Goal: Transaction & Acquisition: Purchase product/service

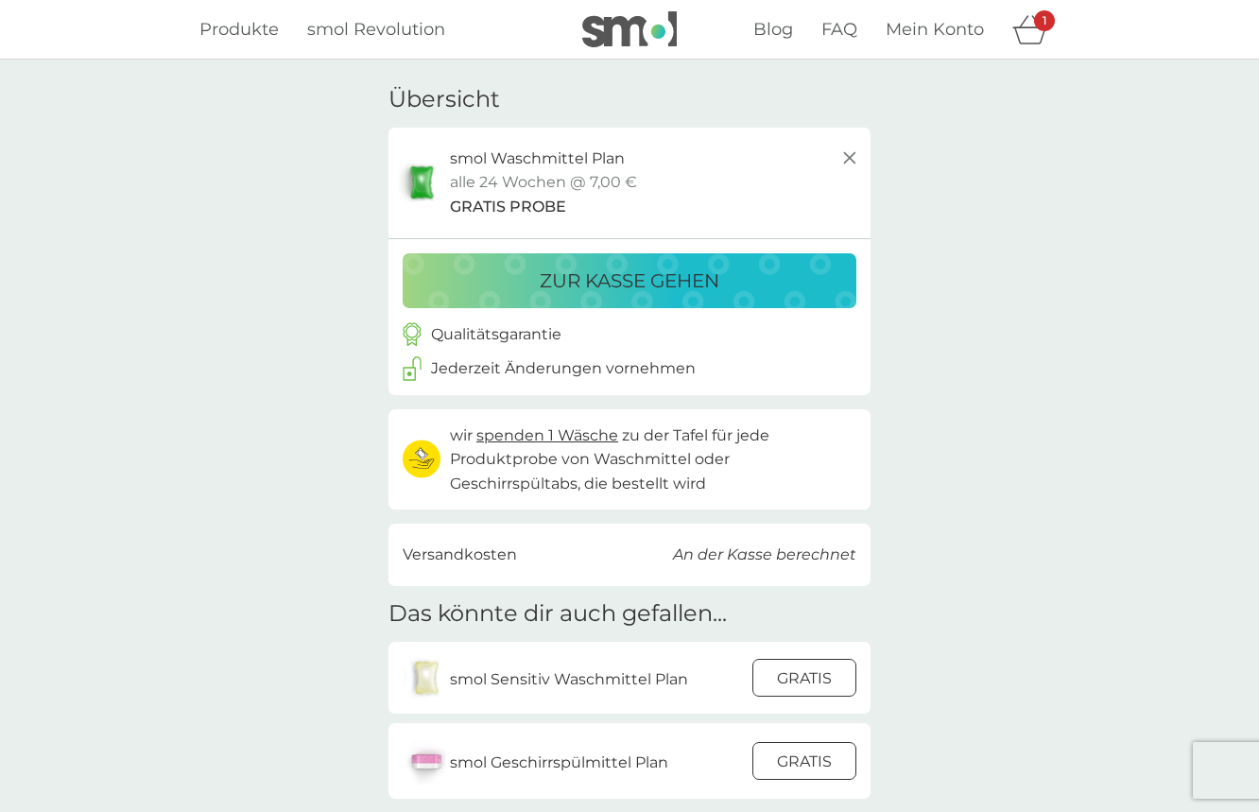
click at [670, 281] on p "zur Kasse gehen" at bounding box center [630, 281] width 180 height 30
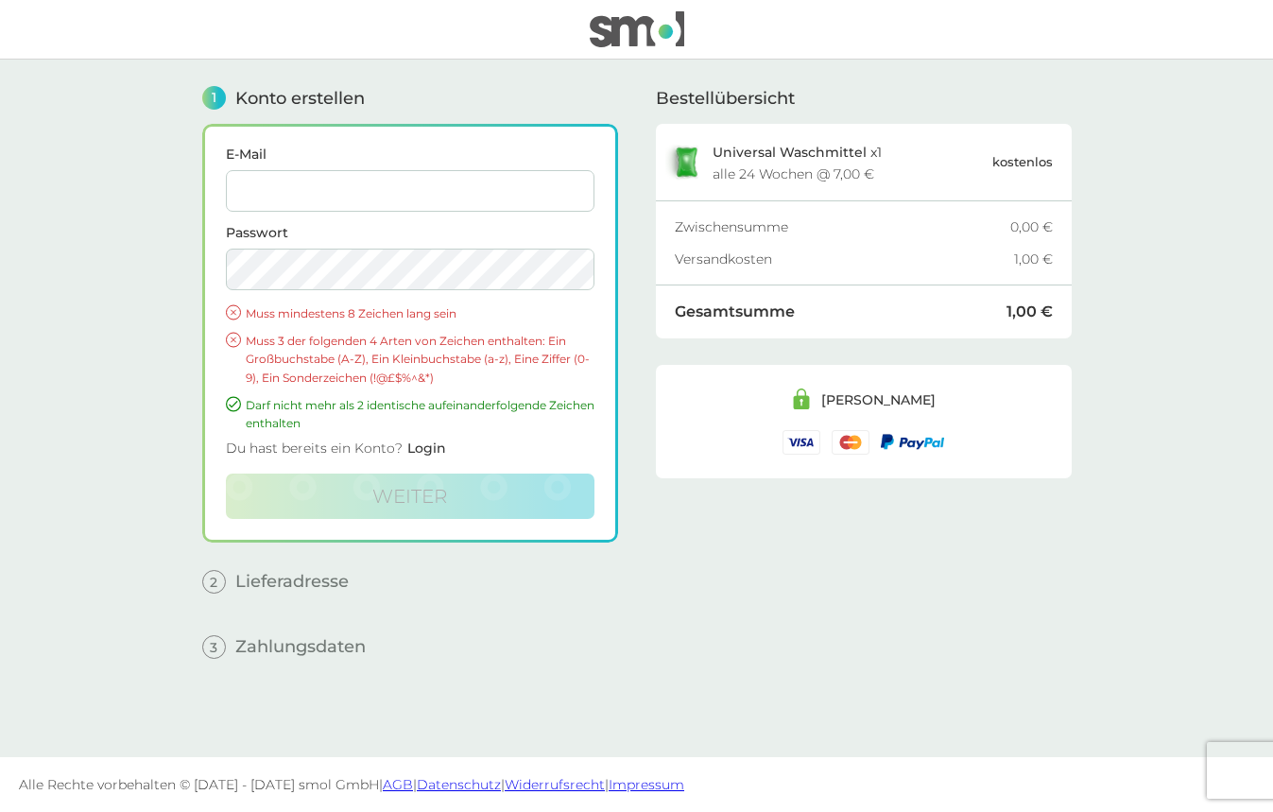
click at [331, 147] on label "E-Mail" at bounding box center [410, 153] width 369 height 13
click at [331, 170] on input "E-Mail" at bounding box center [410, 191] width 369 height 42
click at [343, 190] on input "E-Mail" at bounding box center [410, 191] width 369 height 42
type input "fickerder@mail.com"
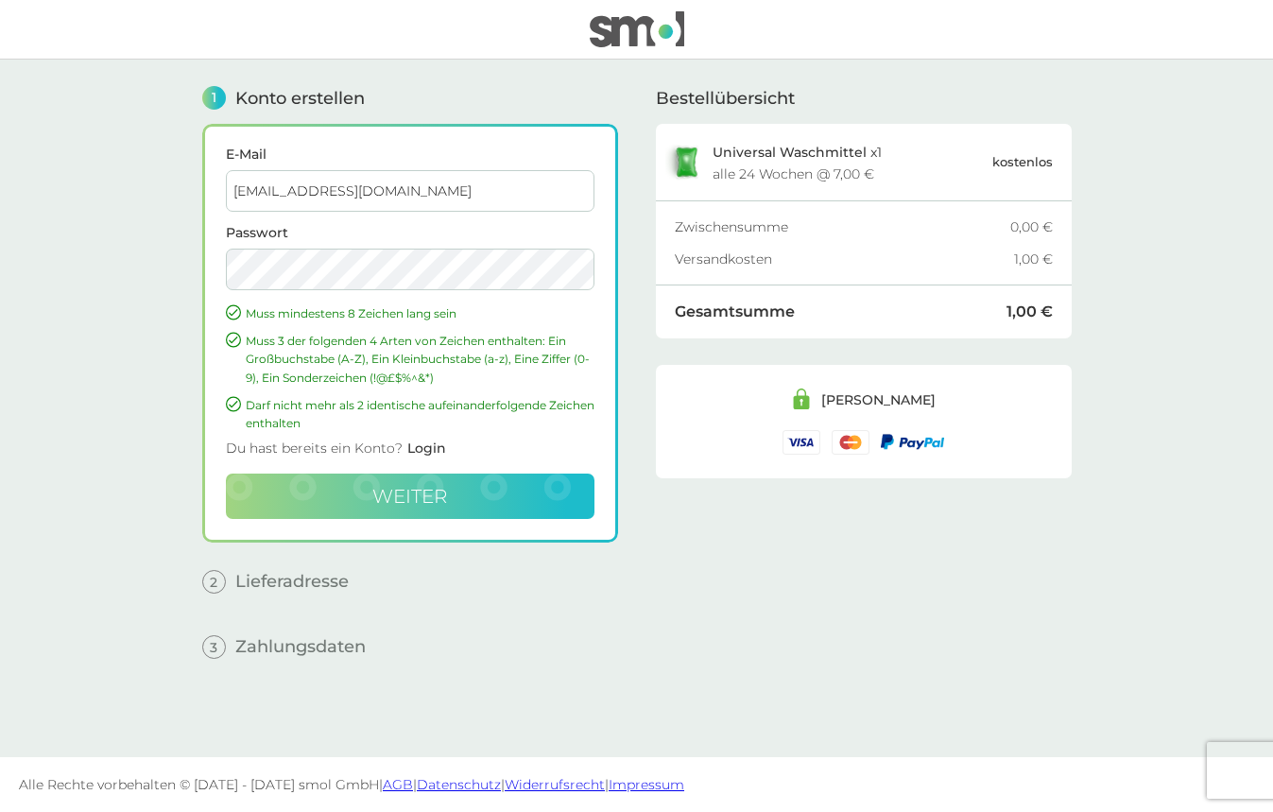
click at [480, 483] on button "weiter" at bounding box center [410, 495] width 369 height 45
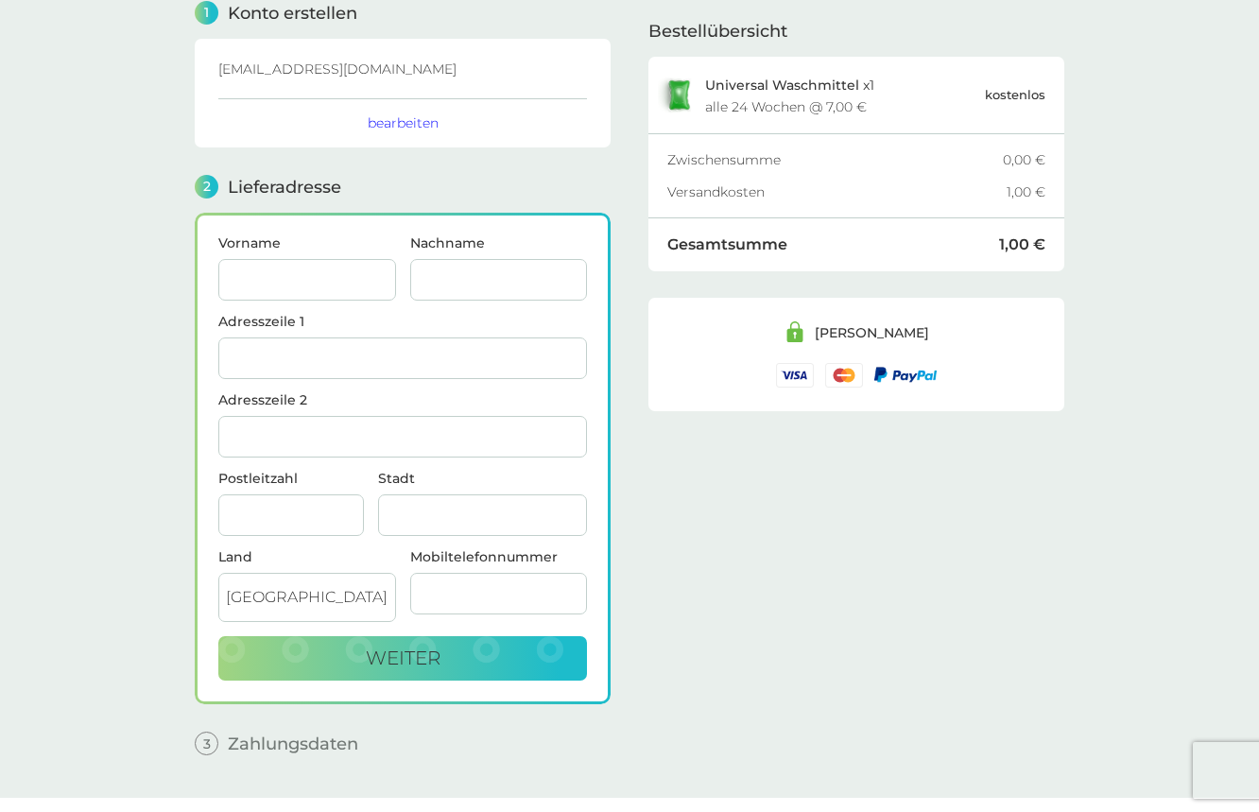
scroll to position [126, 0]
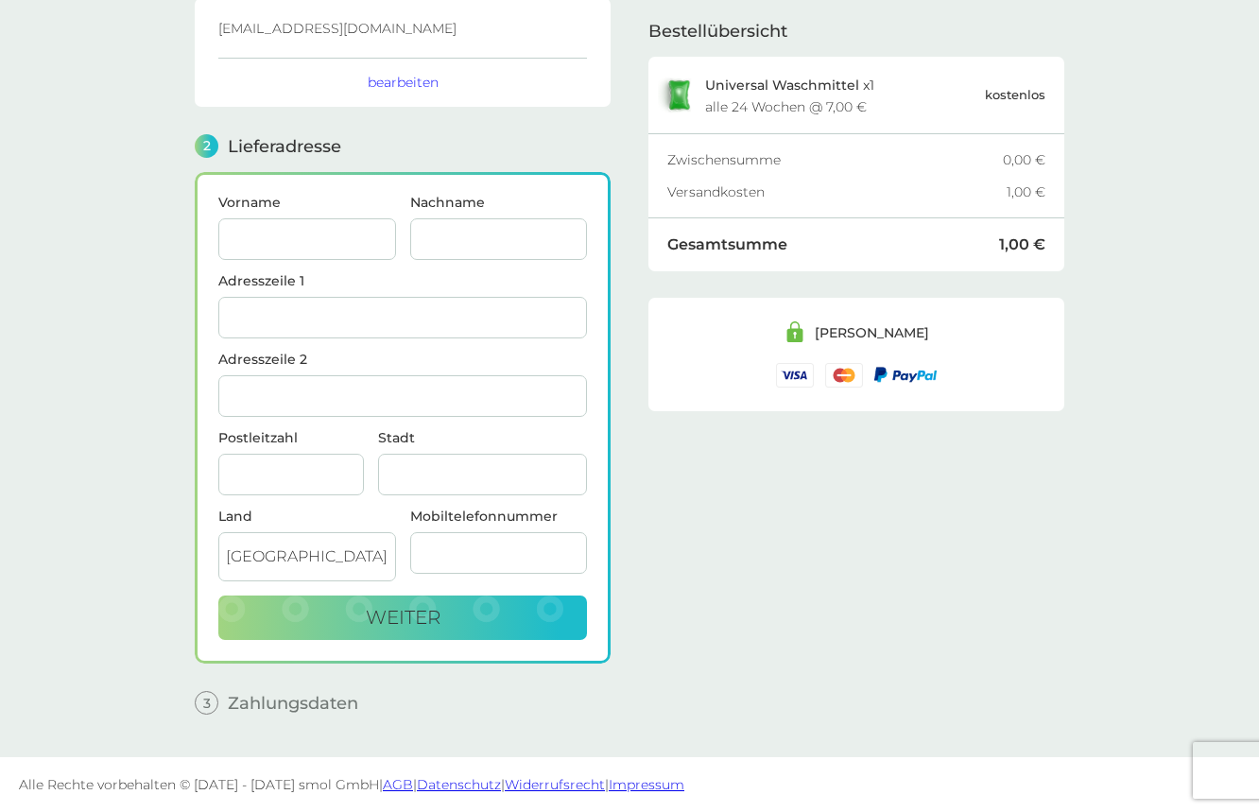
click at [235, 231] on input "Vorname" at bounding box center [307, 239] width 178 height 42
type input "Orsolya"
type input "[PERSON_NAME]"
drag, startPoint x: 327, startPoint y: 399, endPoint x: 336, endPoint y: 306, distance: 93.1
click at [328, 399] on input "Adresszeile 2" at bounding box center [402, 396] width 369 height 42
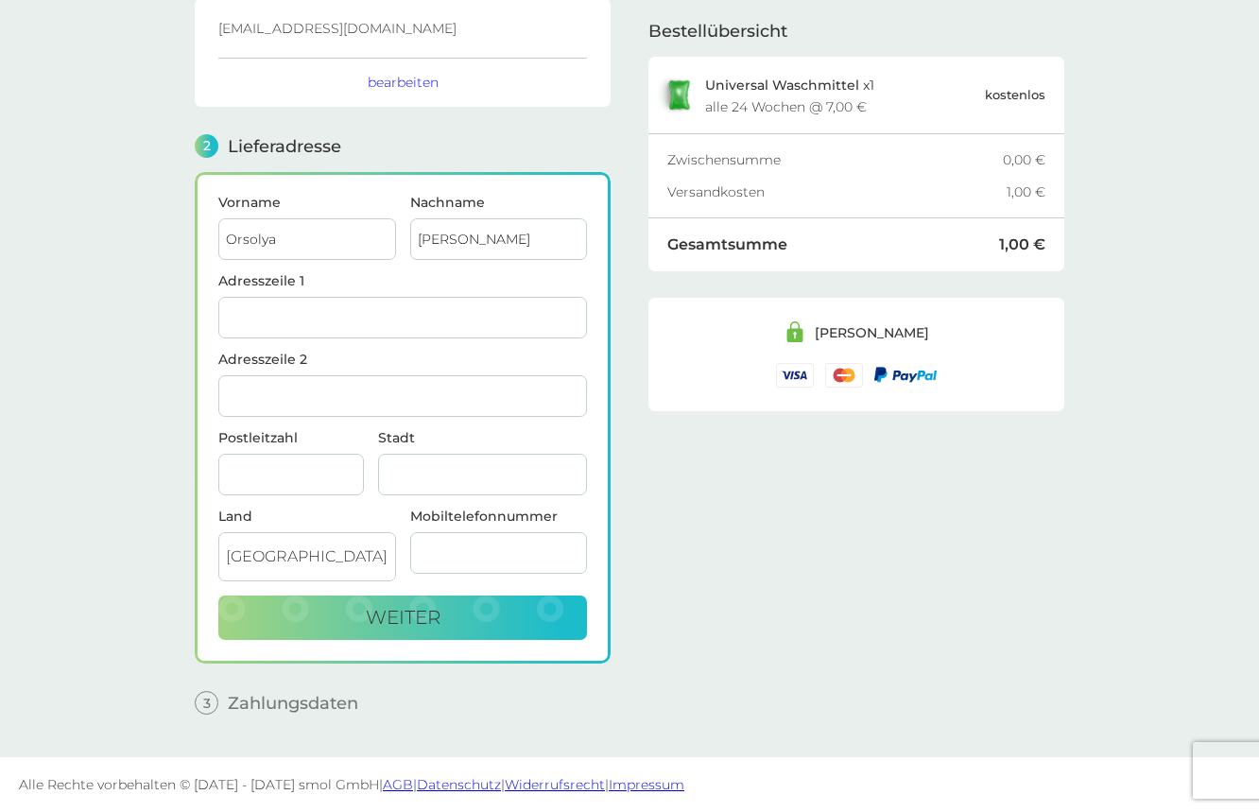
click at [325, 245] on input "Orsolya" at bounding box center [307, 239] width 178 height 42
click at [704, 509] on div "Bestellübersicht Universal Waschmittel x 1 alle 24 Wochen @ 7,00 € kostenlos Zw…" at bounding box center [856, 331] width 416 height 795
click at [516, 479] on input "Stadt" at bounding box center [482, 475] width 209 height 42
click at [334, 465] on input "Postleitzahl" at bounding box center [291, 475] width 146 height 42
type input "34225"
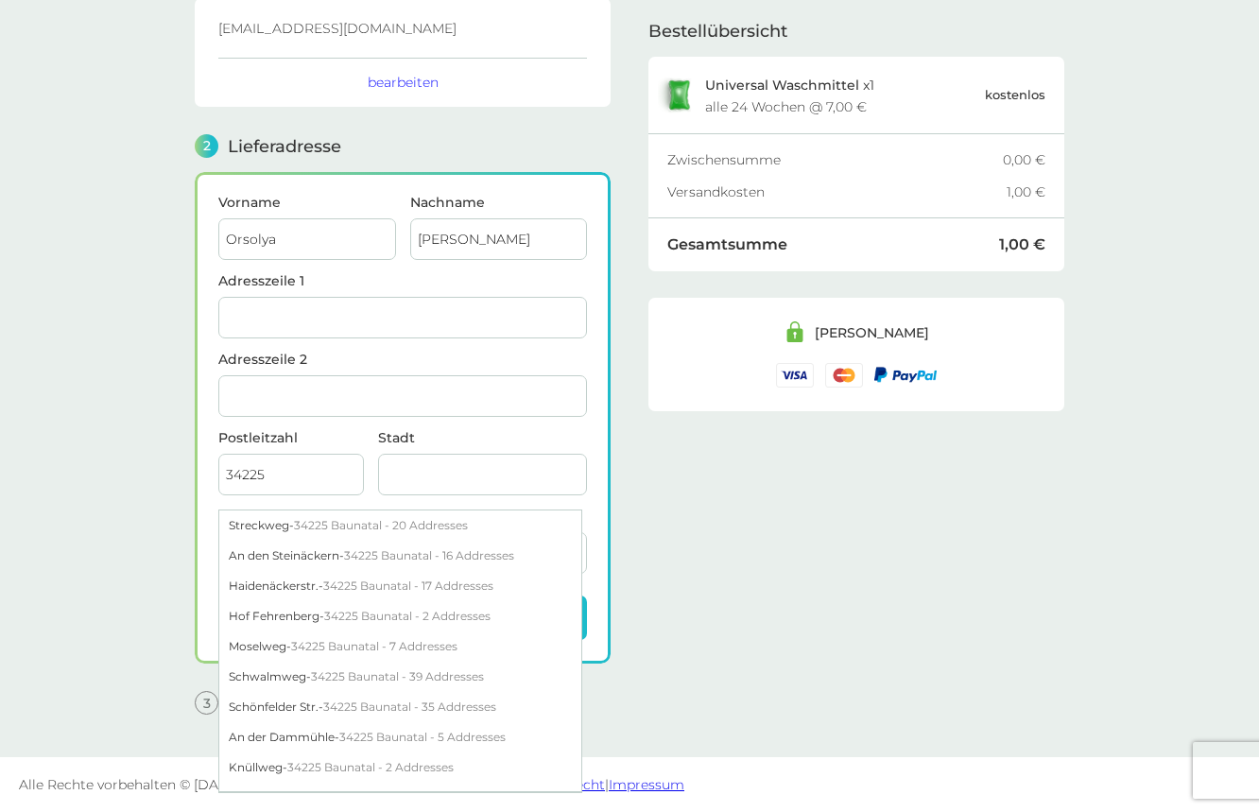
click at [451, 468] on input "Stadt" at bounding box center [482, 475] width 209 height 42
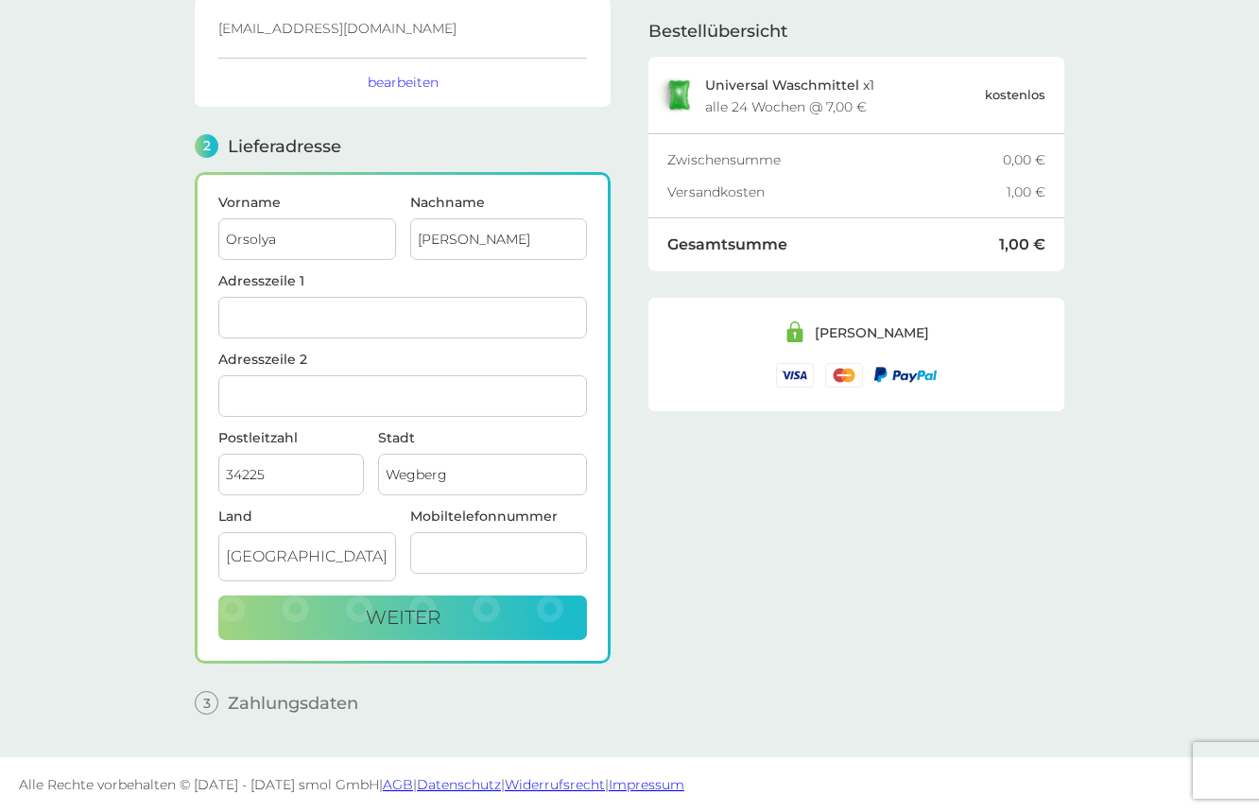
type input "Wegberg"
click at [520, 534] on input "Mobiltelefonnummer" at bounding box center [499, 553] width 178 height 42
type input "01794624"
click at [397, 323] on input "Adresszeile 1" at bounding box center [402, 318] width 369 height 42
click at [333, 318] on input "Adresszeile 1" at bounding box center [402, 318] width 369 height 42
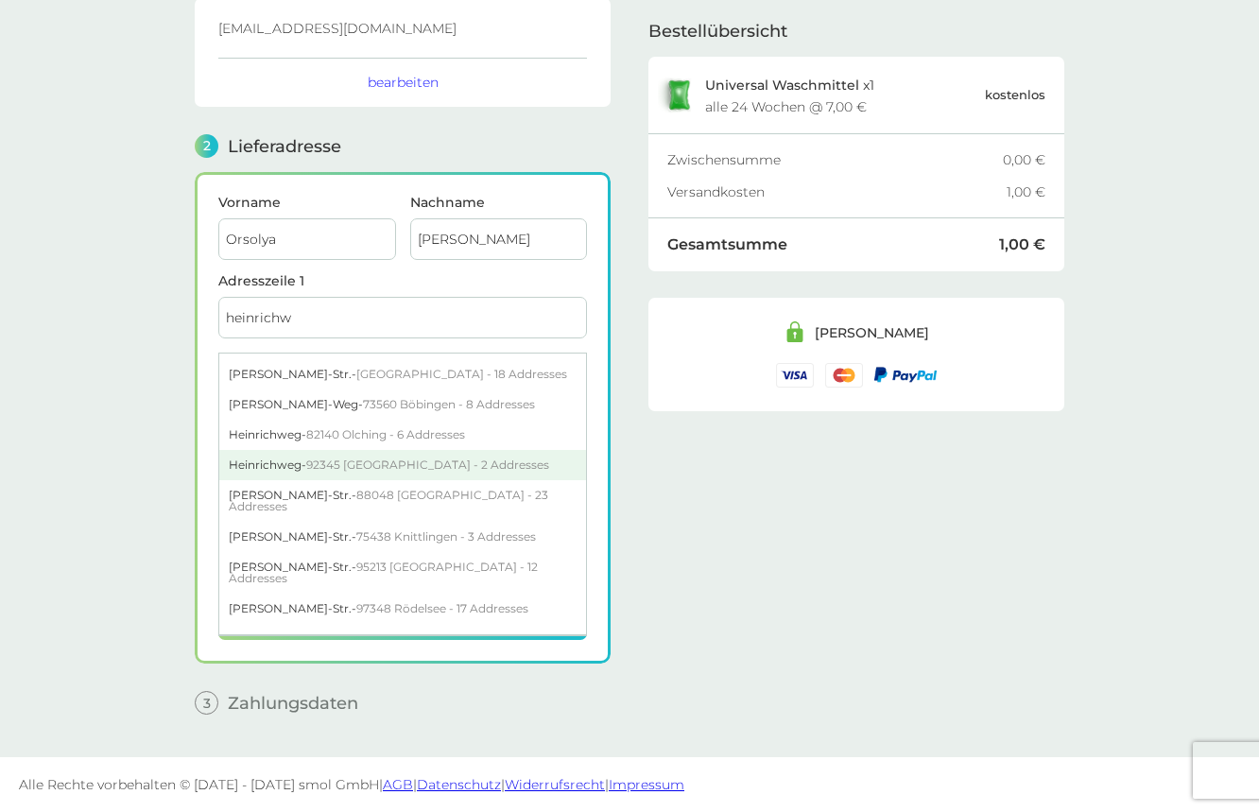
scroll to position [44, 0]
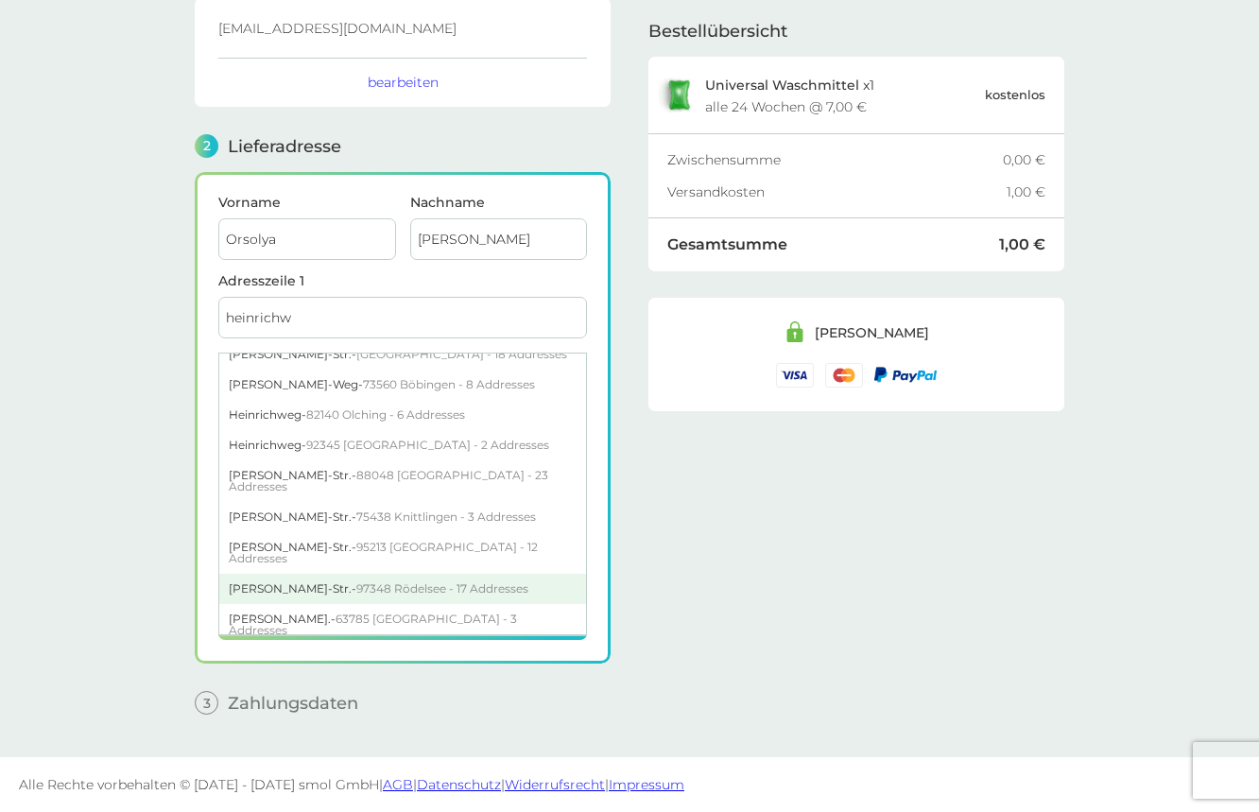
click at [438, 587] on span "97348 Rödelsee - 17 Addresses" at bounding box center [442, 588] width 172 height 14
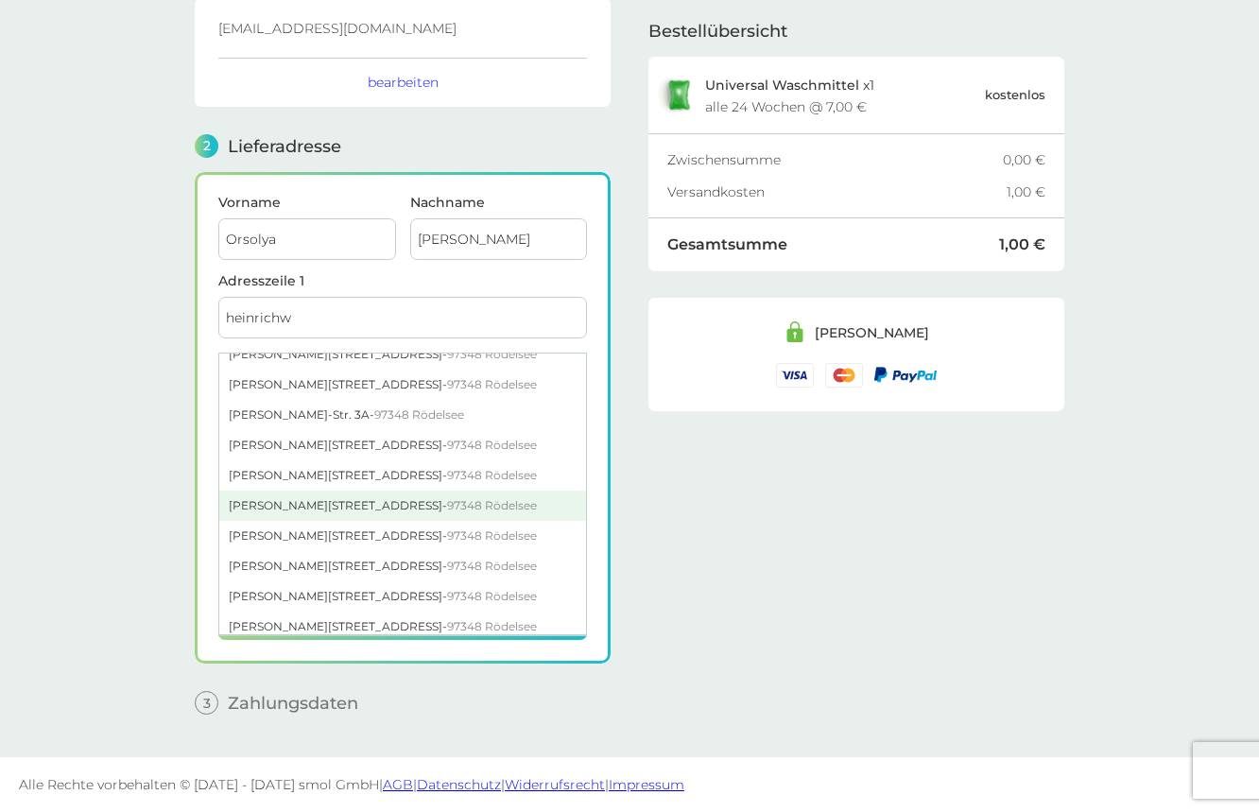
click at [448, 519] on div "Heinrich-Wiegand-Str. 6 - 97348 Rödelsee" at bounding box center [402, 505] width 367 height 30
type input "[PERSON_NAME]-Str. 6"
type input "Rödelsee"
type input "97348"
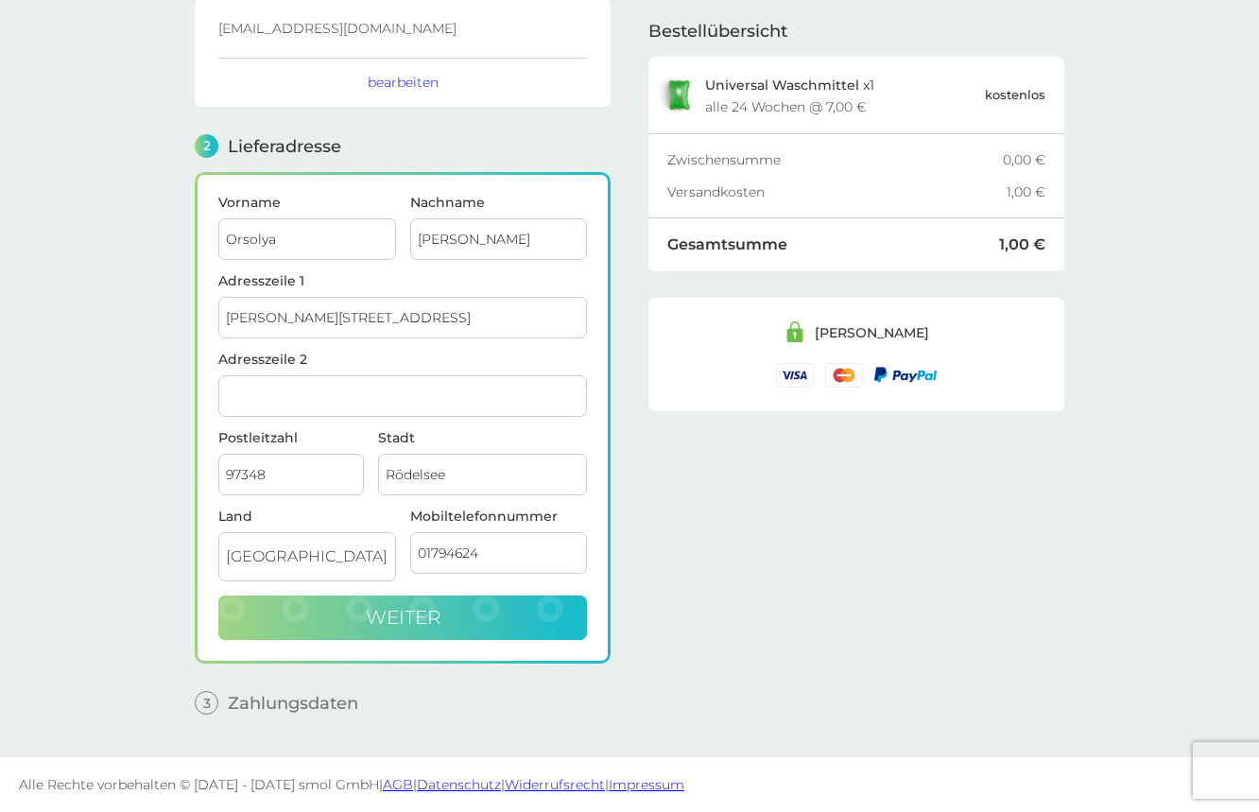
click at [485, 615] on button "weiter" at bounding box center [402, 617] width 369 height 45
checkbox input "true"
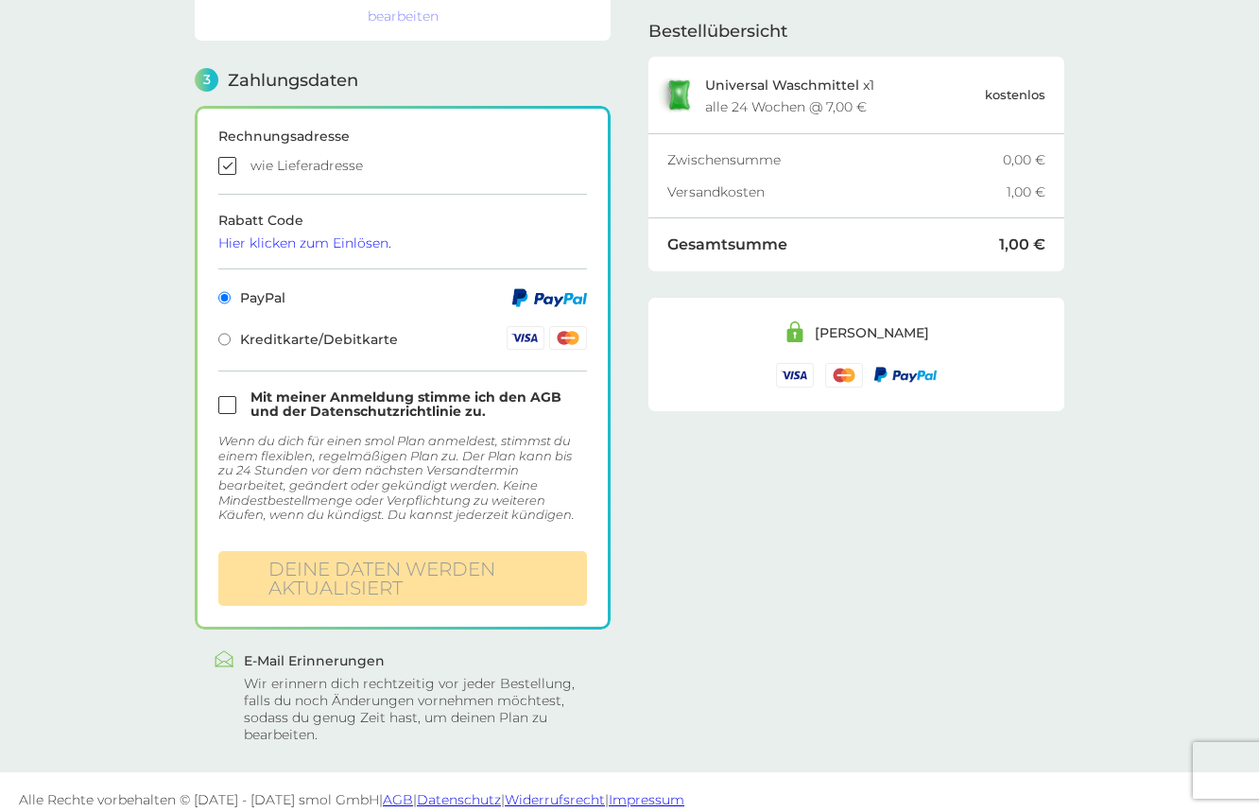
scroll to position [497, 0]
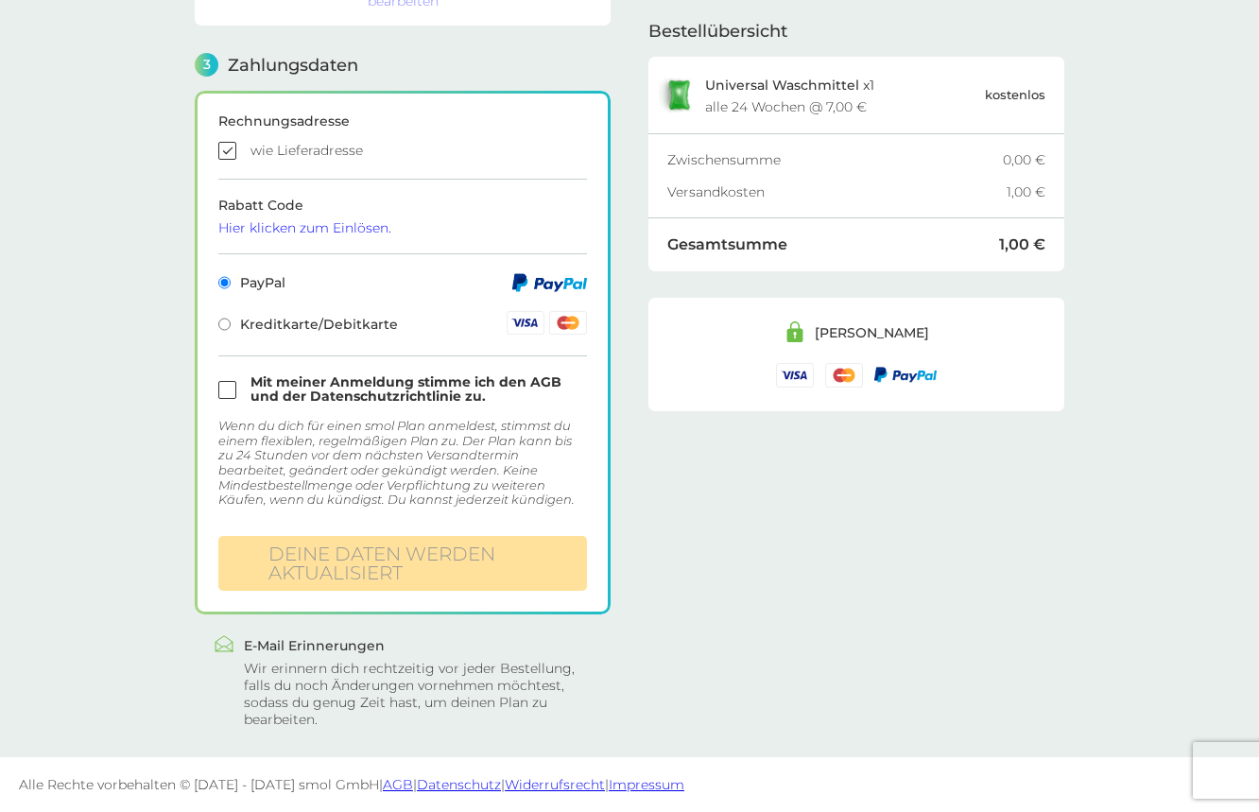
click at [307, 343] on form "Rechnungsadresse wie Lieferadresse Rabatt Code Hier klicken zum Einlösen. PayPa…" at bounding box center [402, 352] width 369 height 476
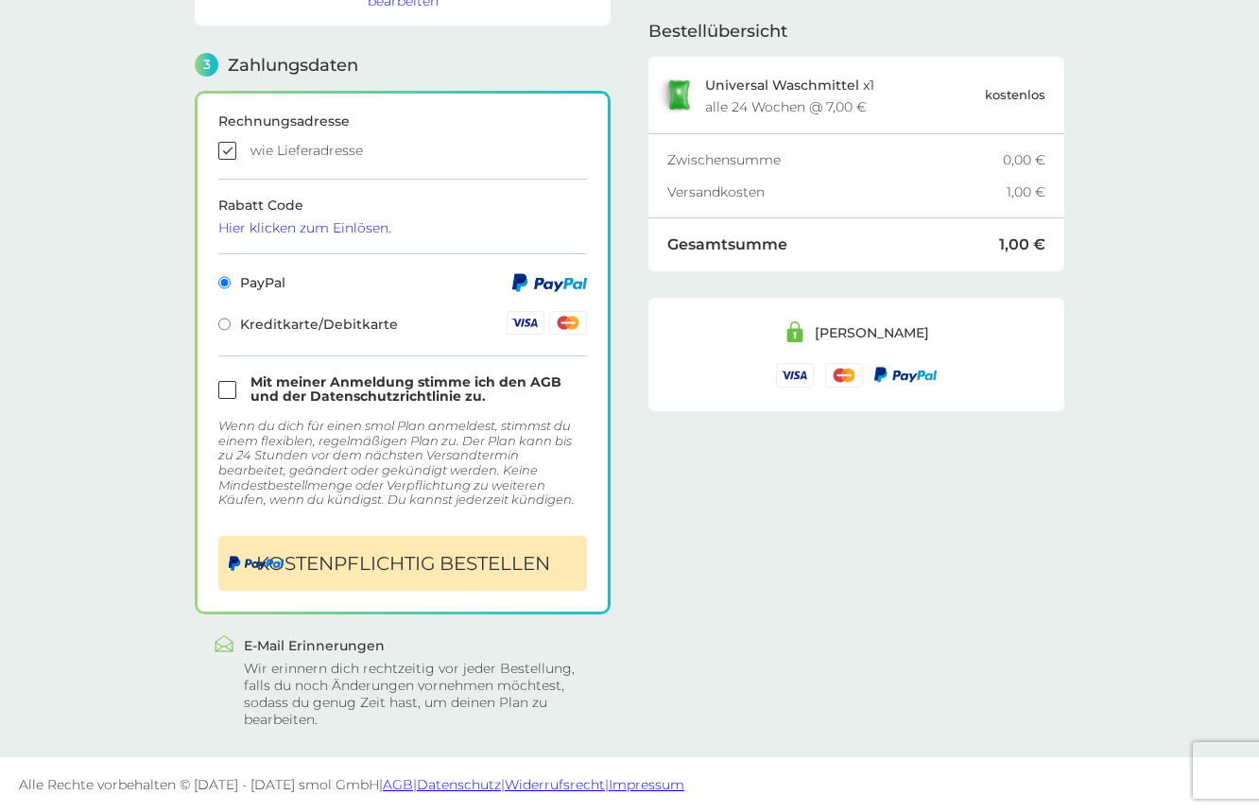
click at [301, 318] on span "Kreditkarte/Debitkarte" at bounding box center [308, 324] width 180 height 13
radio input "false"
radio input "true"
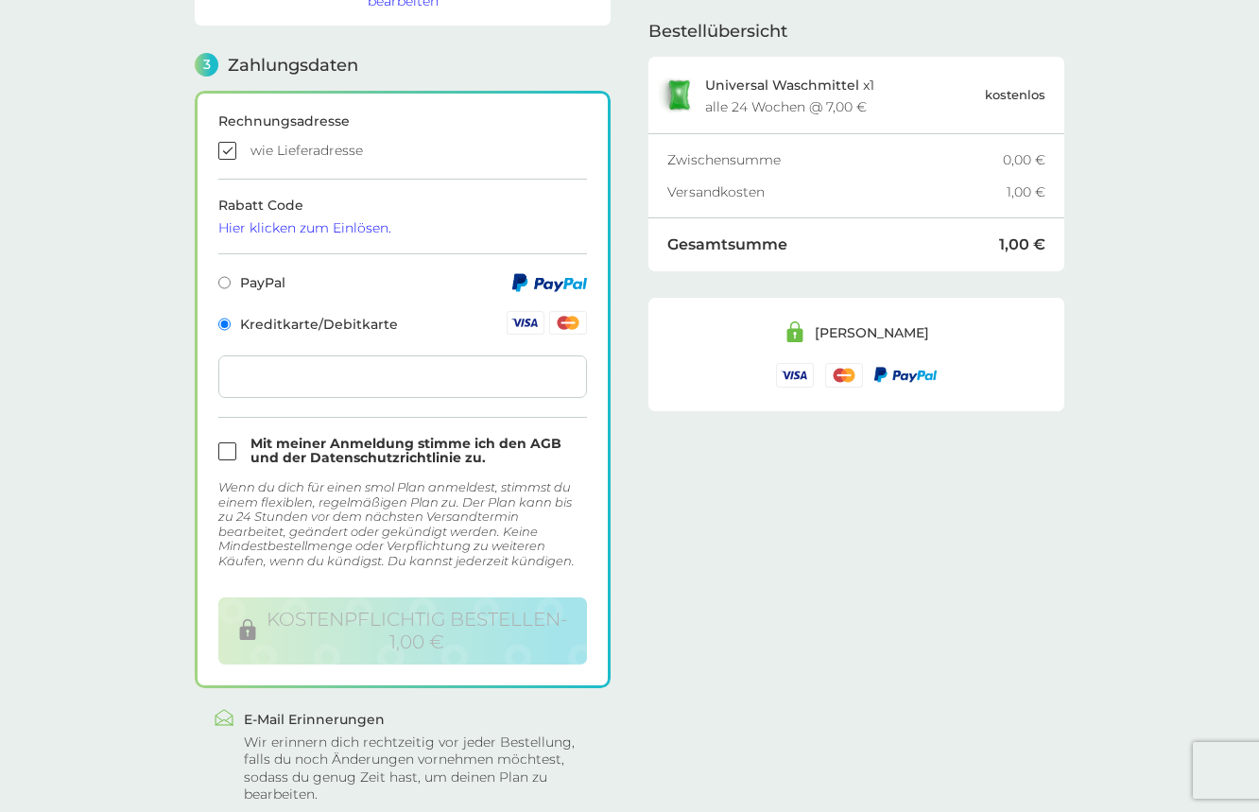
click at [284, 360] on div at bounding box center [402, 376] width 369 height 43
click at [399, 443] on input "checkbox" at bounding box center [402, 451] width 369 height 28
checkbox input "true"
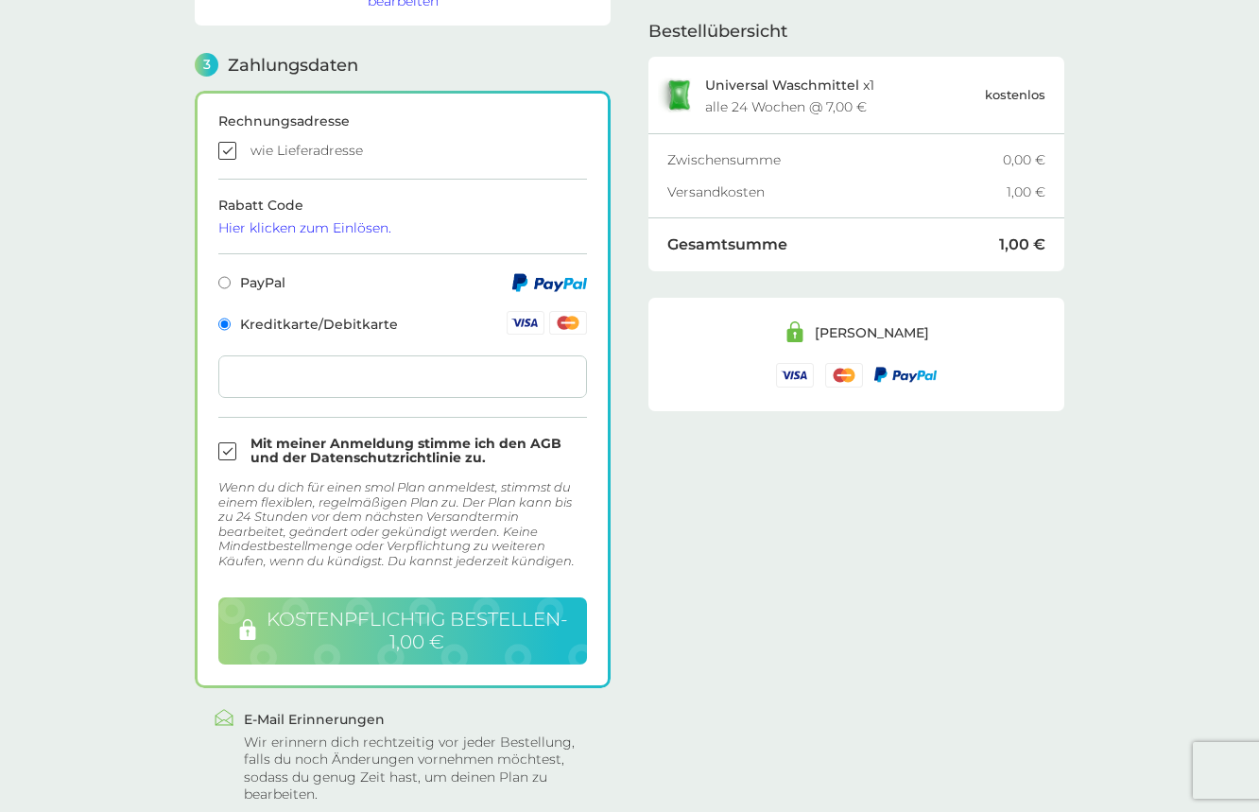
click at [449, 640] on span "kostenpflichtig bestellen - 1,00 €" at bounding box center [417, 630] width 302 height 45
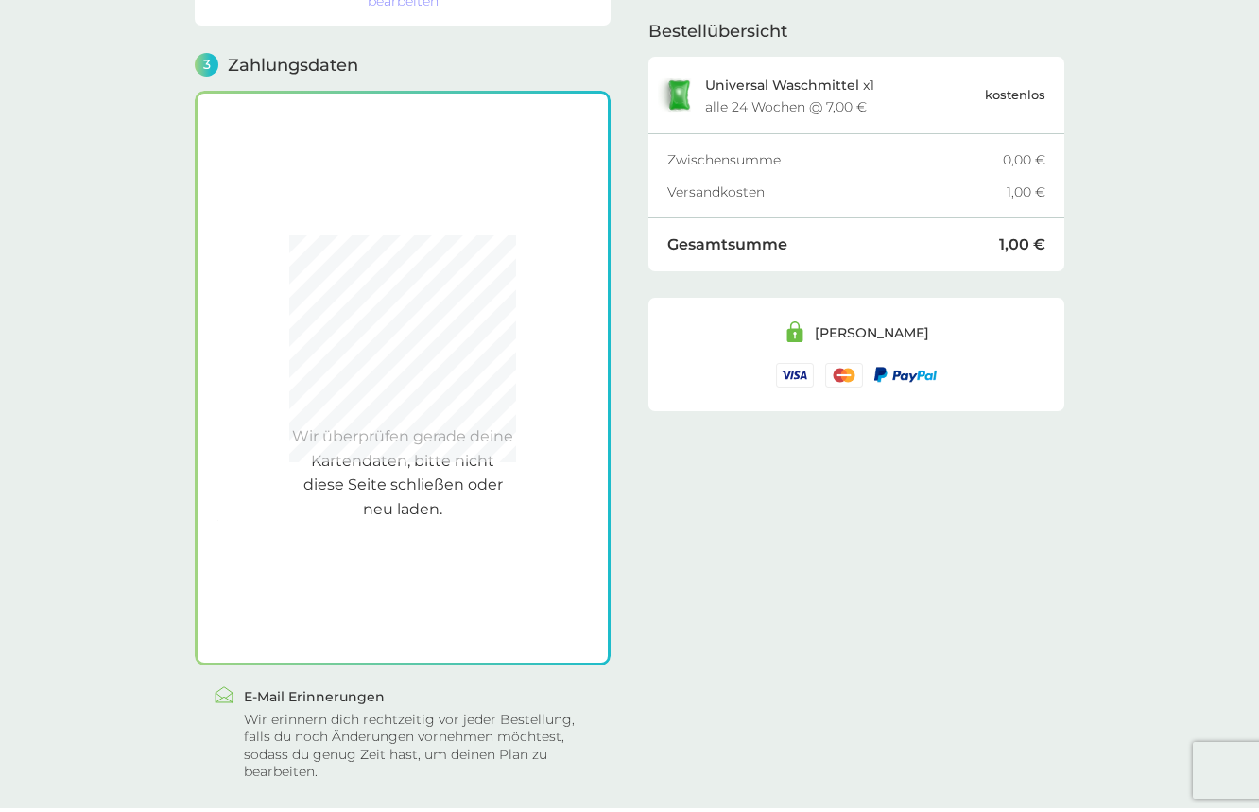
scroll to position [523, 0]
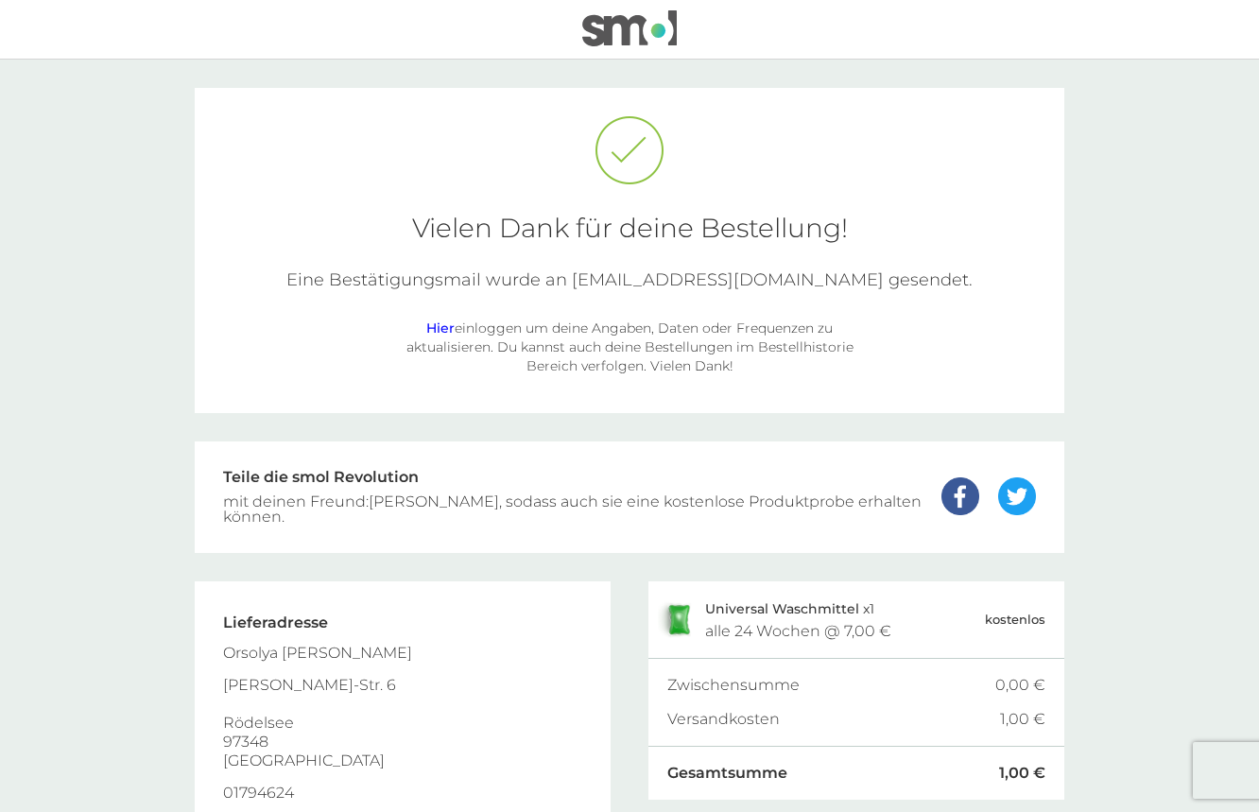
click at [439, 328] on link "Hier" at bounding box center [440, 327] width 28 height 17
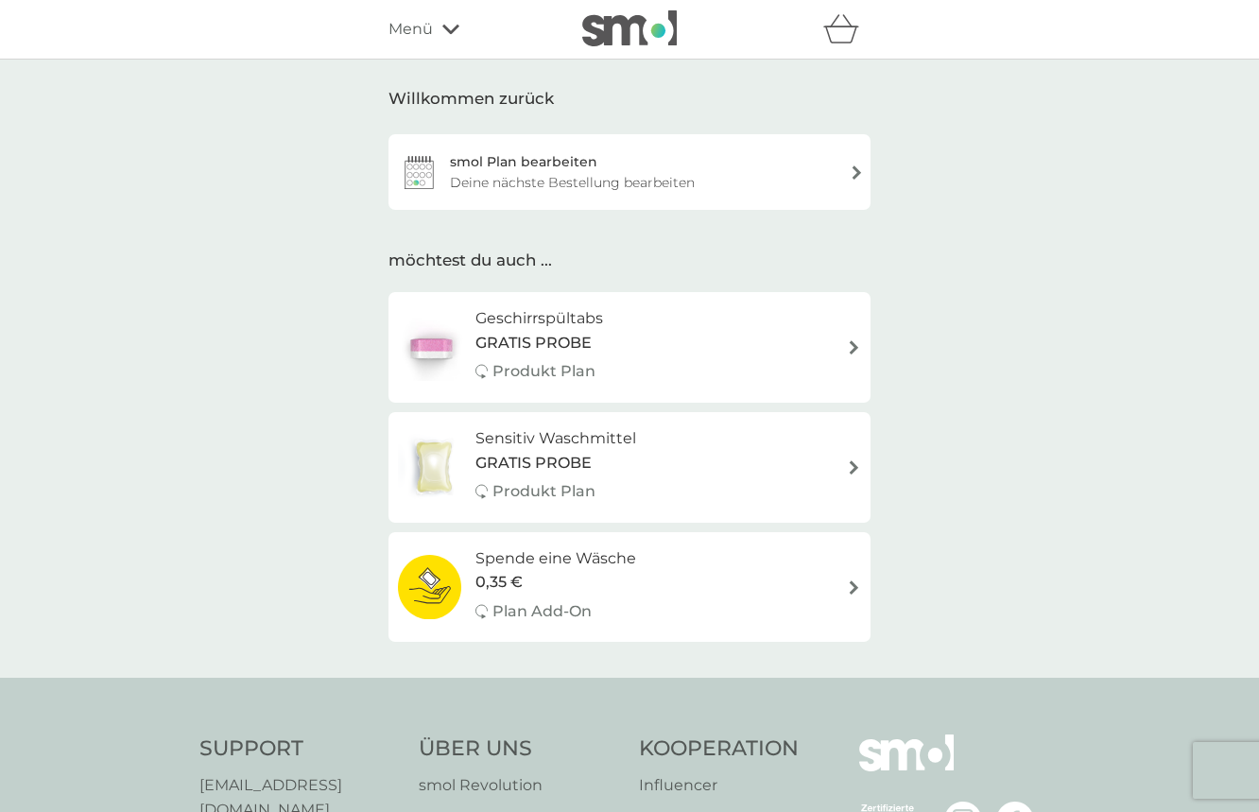
click at [610, 180] on div "Deine nächste Bestellung bearbeiten" at bounding box center [572, 182] width 245 height 21
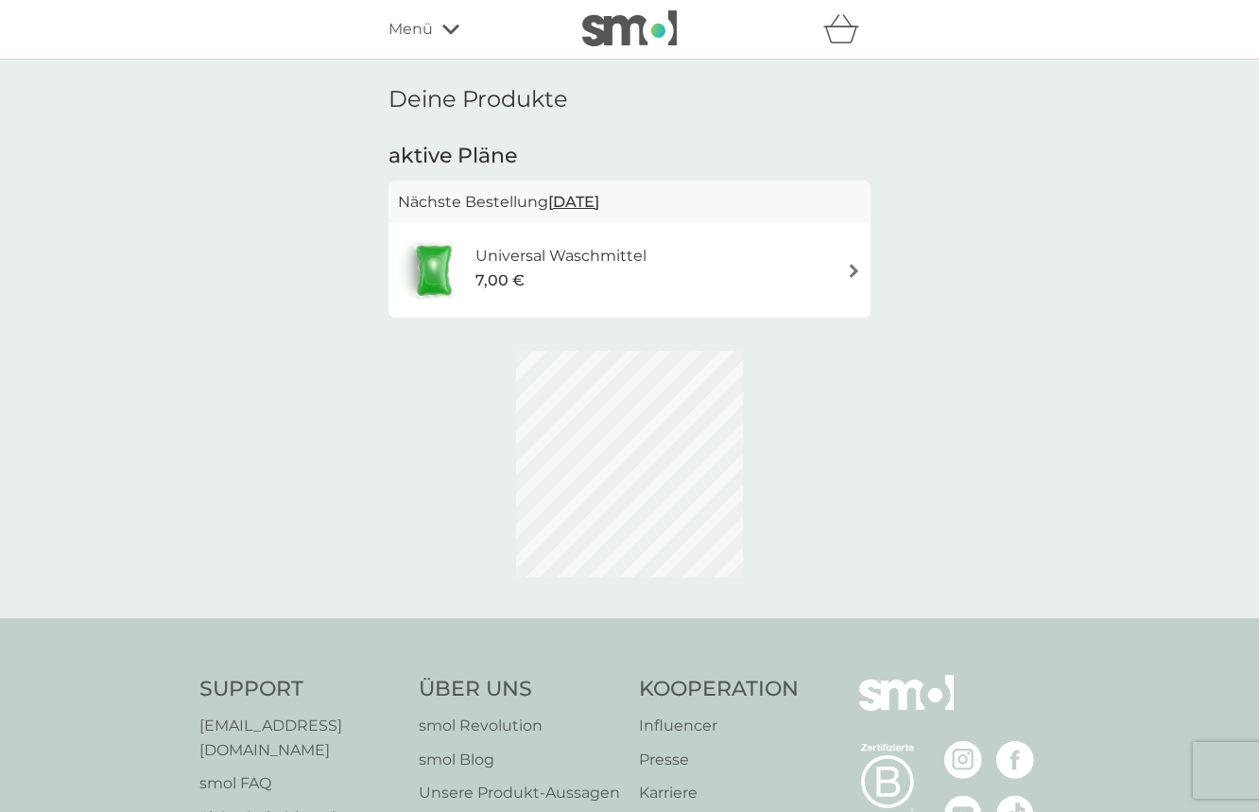
click at [669, 279] on div "Universal Waschmittel 7,00 €" at bounding box center [629, 270] width 463 height 66
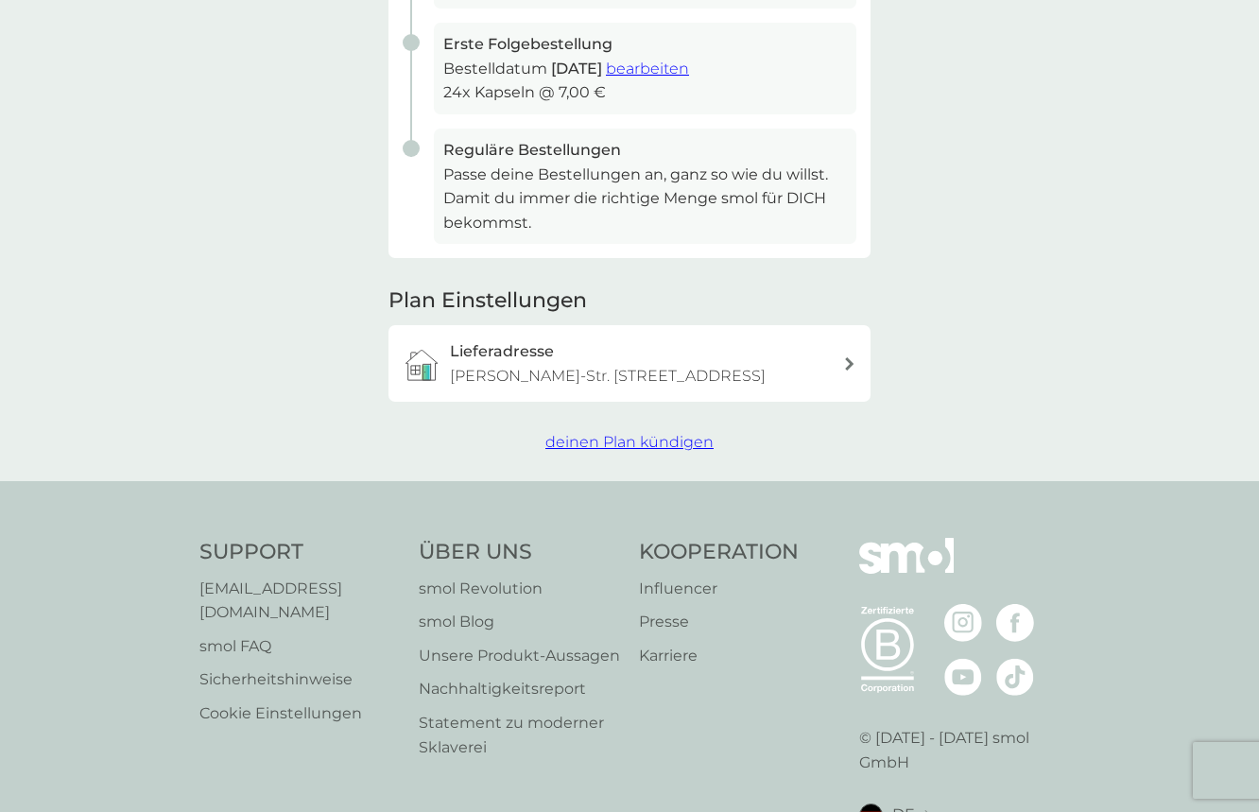
scroll to position [472, 0]
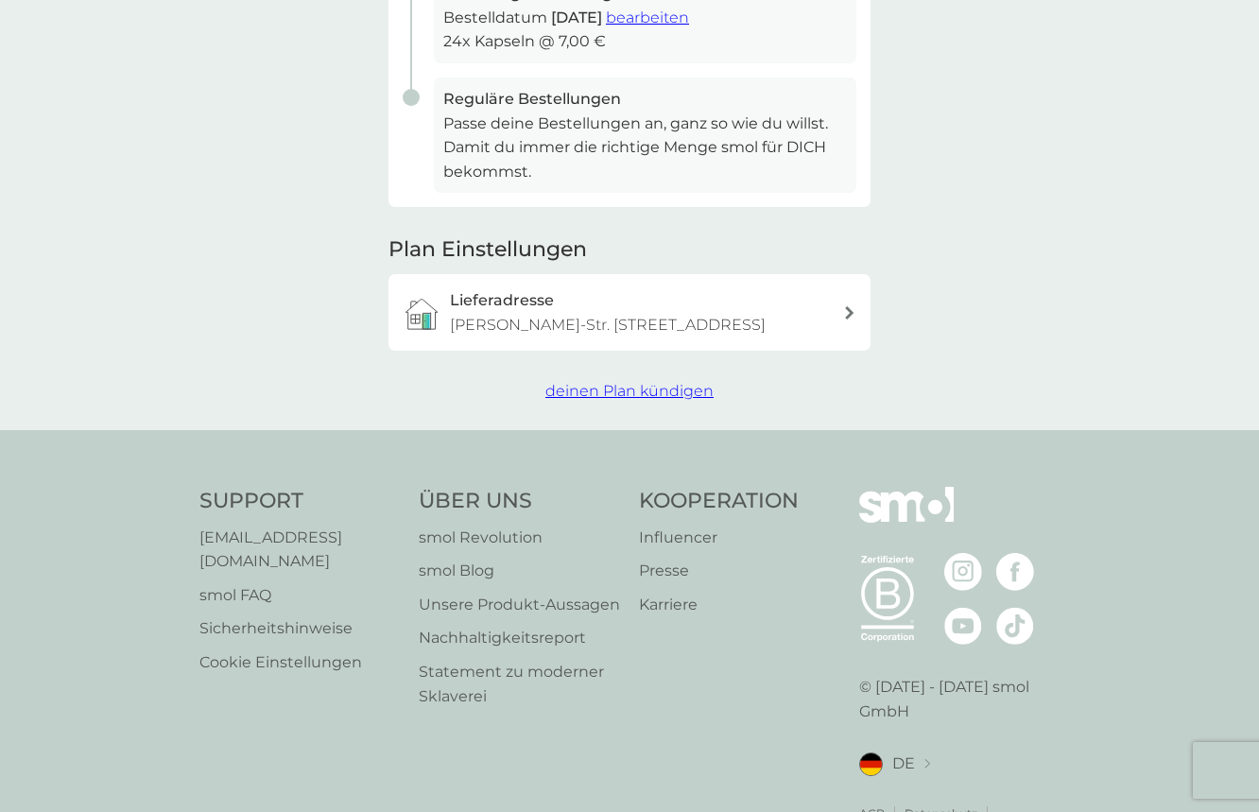
drag, startPoint x: 688, startPoint y: 402, endPoint x: 679, endPoint y: 396, distance: 11.0
click at [688, 402] on button "deinen Plan kündigen" at bounding box center [629, 391] width 168 height 25
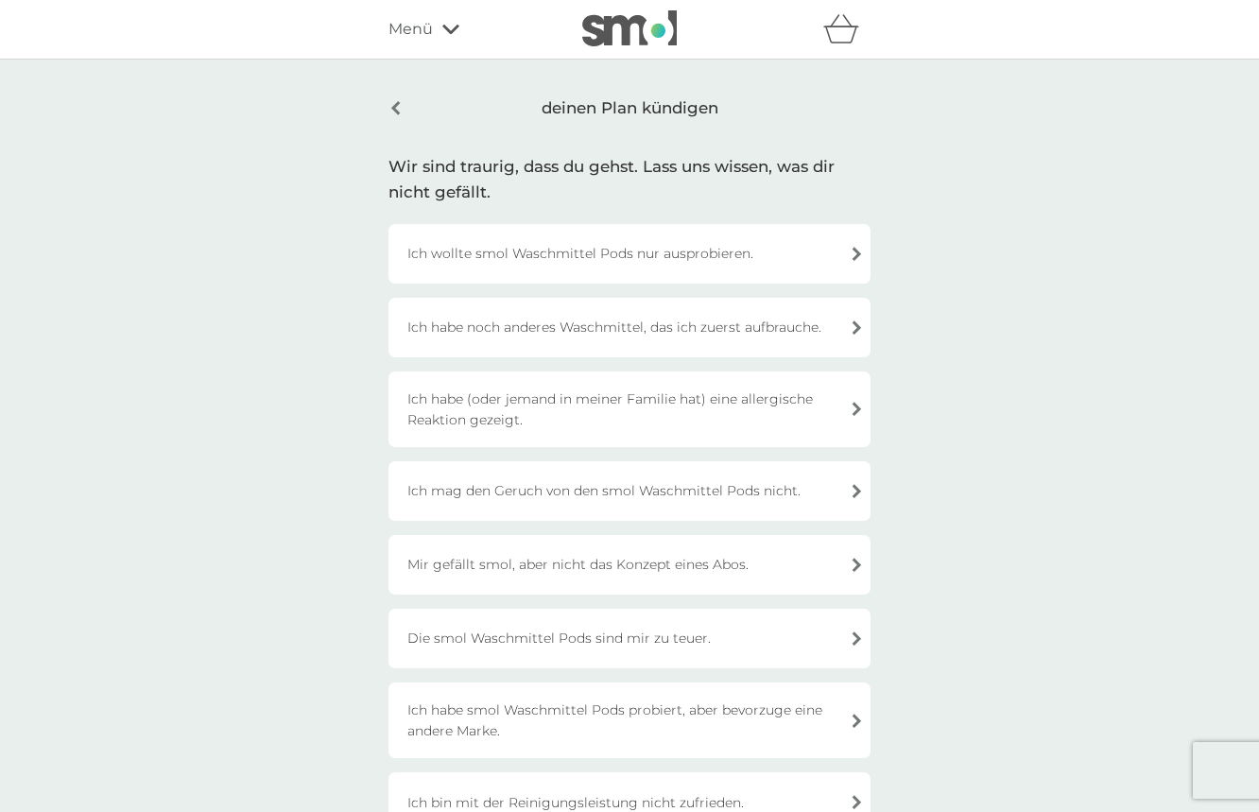
click at [666, 254] on div "Ich wollte smol Waschmittel Pods nur ausprobieren." at bounding box center [629, 254] width 482 height 60
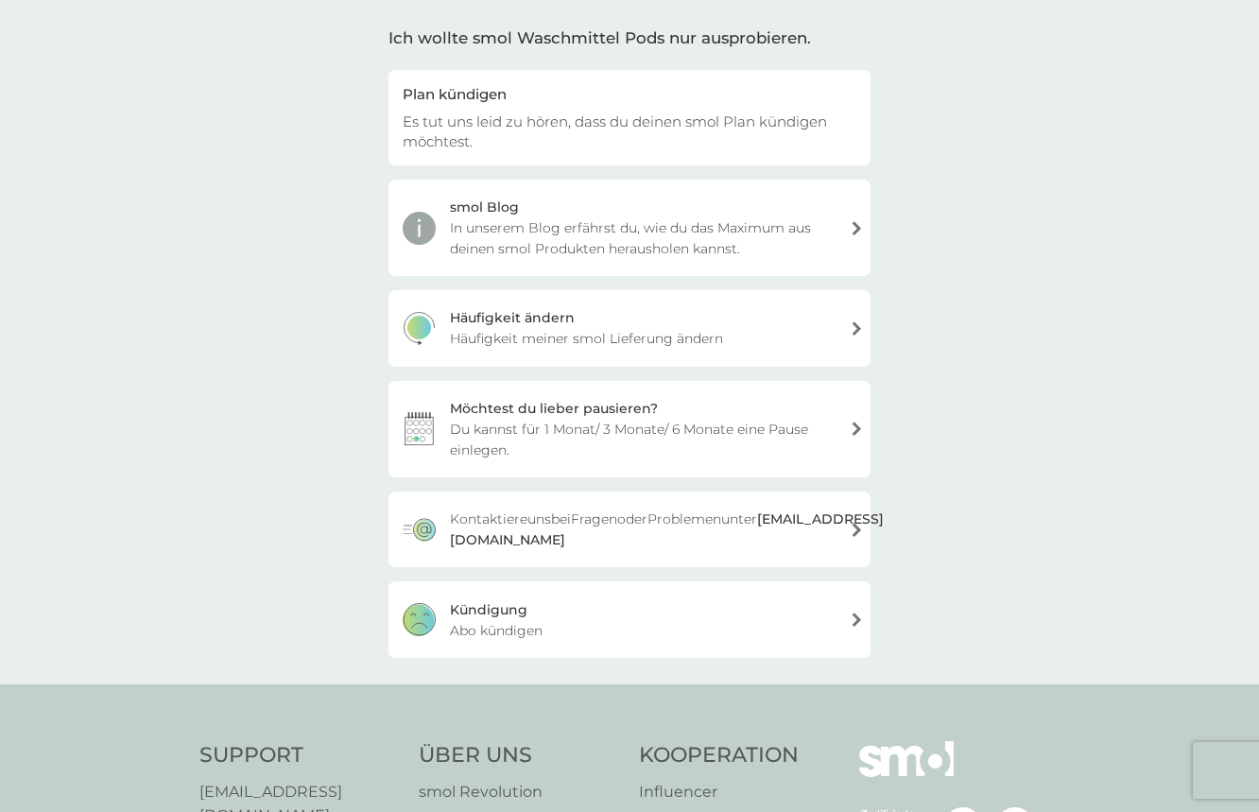
scroll to position [457, 0]
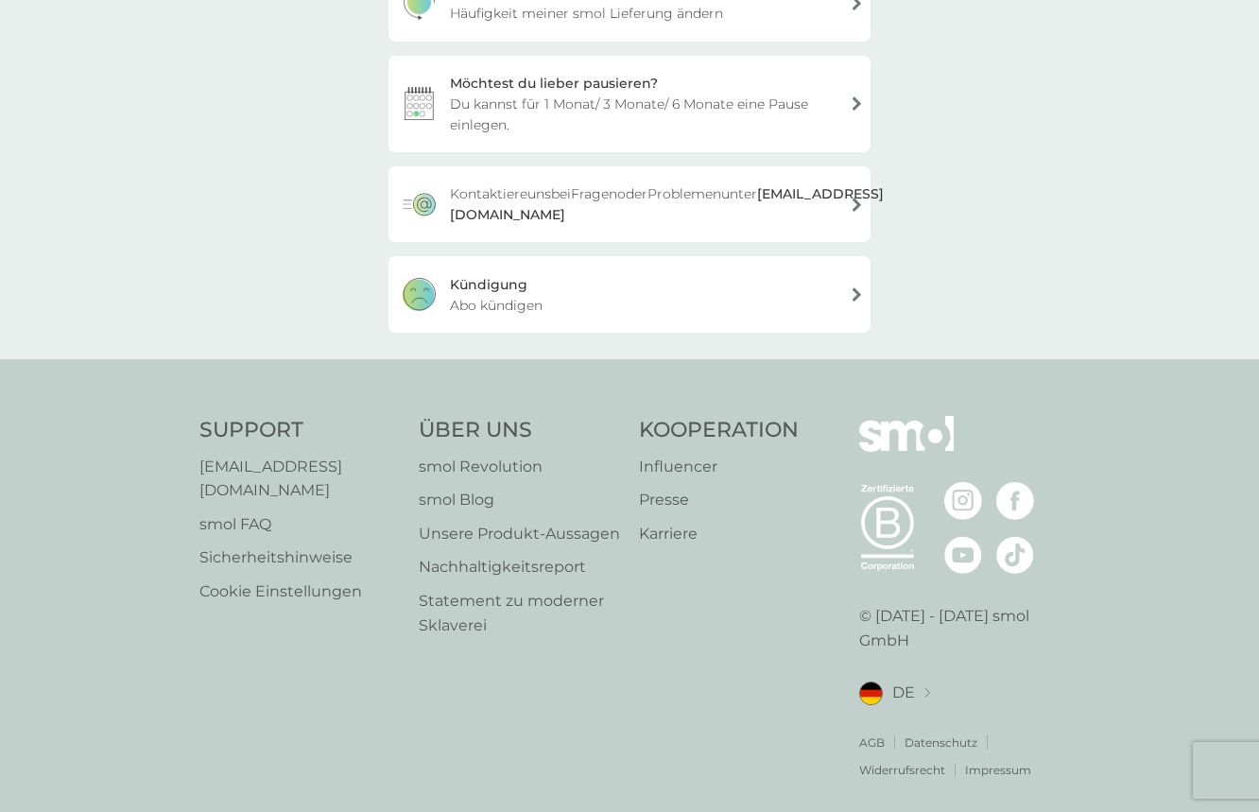
click at [590, 294] on div "Kündigung Abo kündigen" at bounding box center [629, 294] width 482 height 76
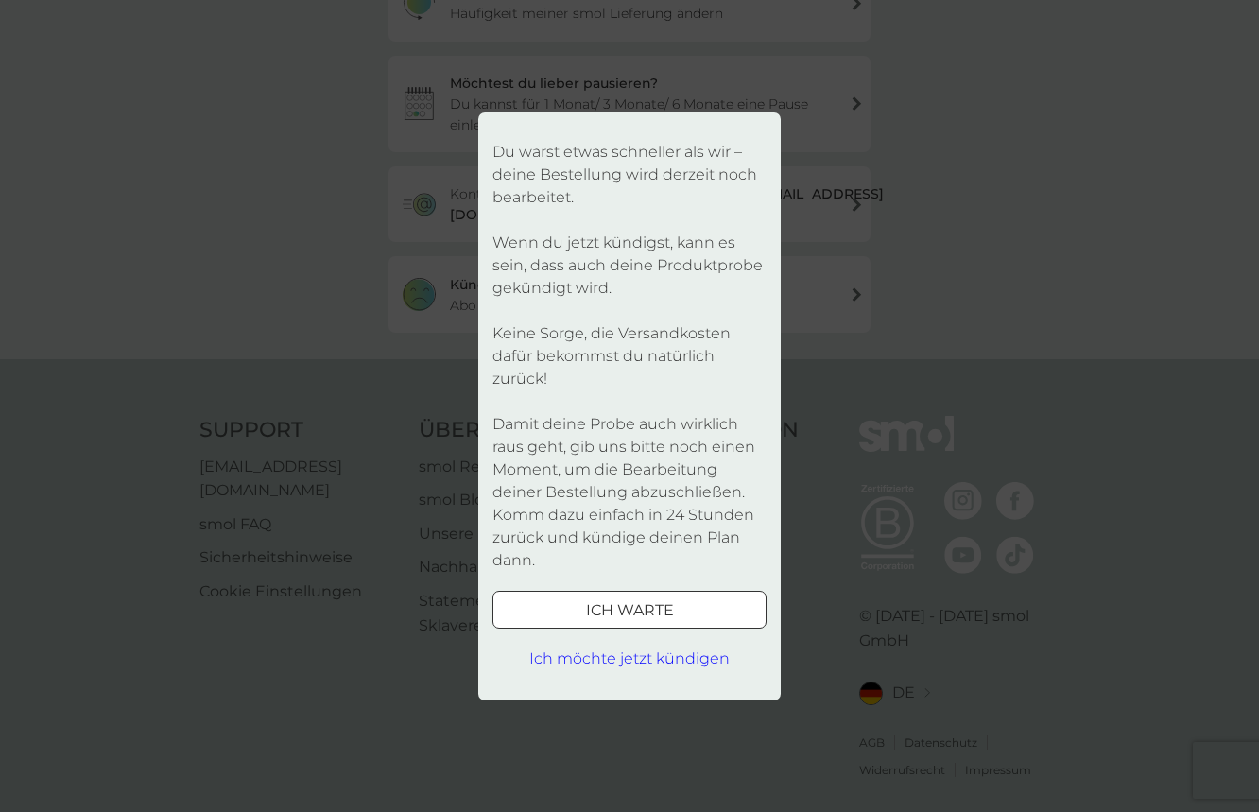
click at [652, 652] on link "Ich möchte jetzt kündigen" at bounding box center [629, 659] width 274 height 25
